Goal: Transaction & Acquisition: Obtain resource

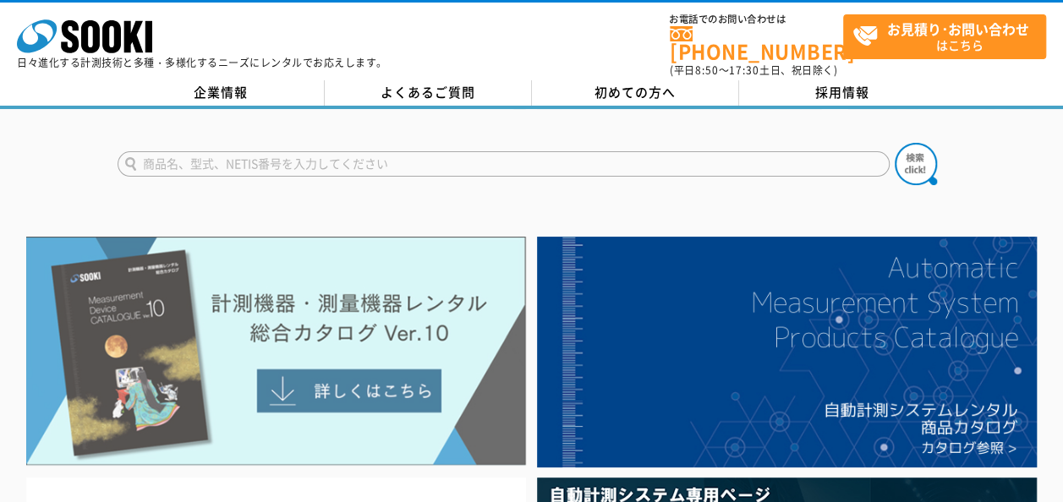
click at [362, 387] on img at bounding box center [276, 351] width 500 height 229
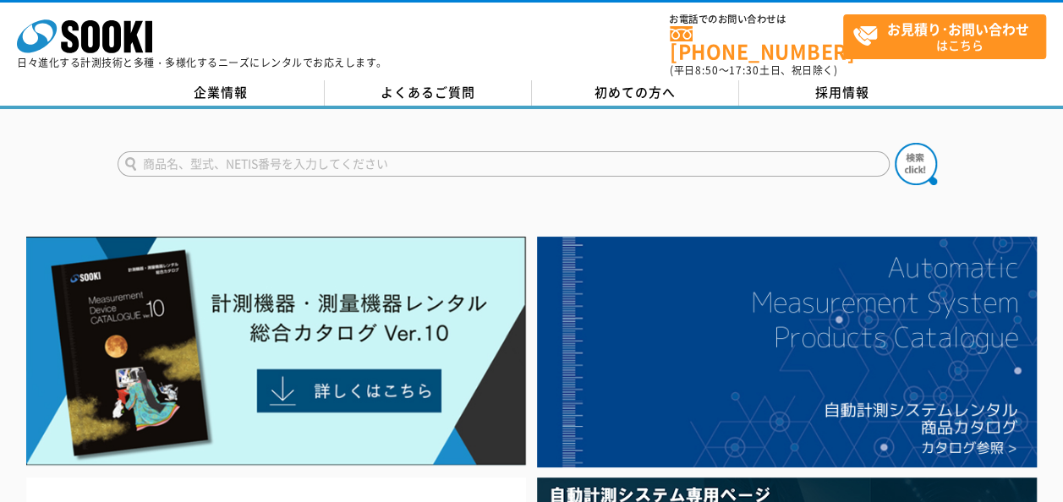
click at [269, 156] on input "text" at bounding box center [504, 163] width 772 height 25
type input "横河計測"
click at [895, 143] on button at bounding box center [916, 164] width 42 height 42
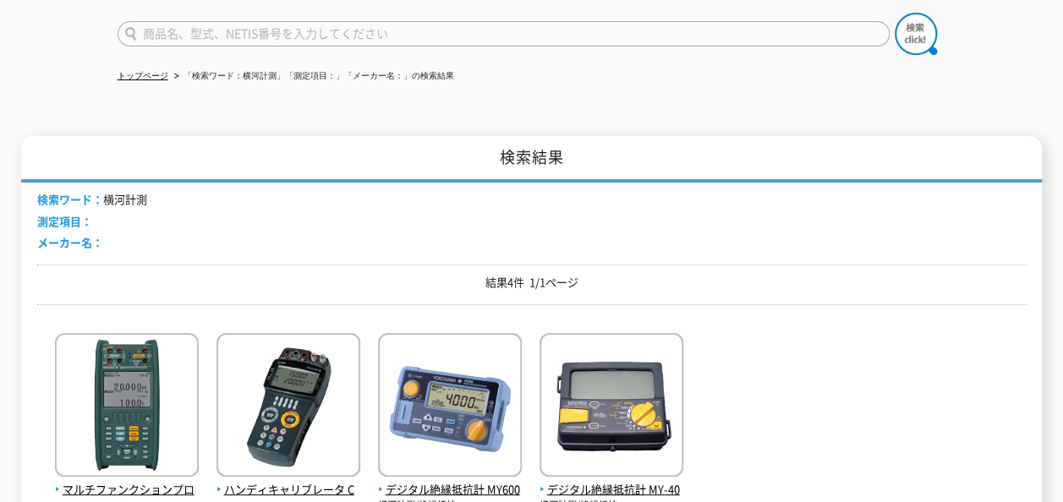
scroll to position [140, 0]
